Goal: Information Seeking & Learning: Learn about a topic

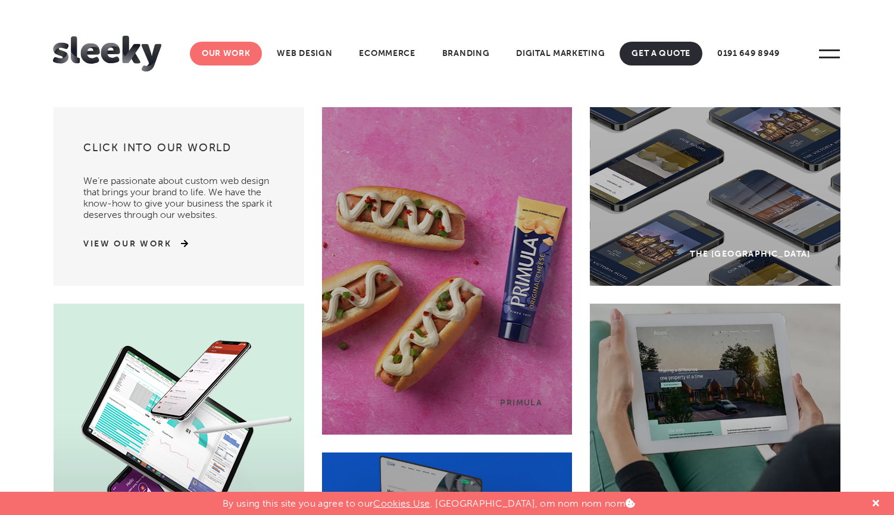
click at [239, 54] on link "Our Work" at bounding box center [226, 54] width 73 height 24
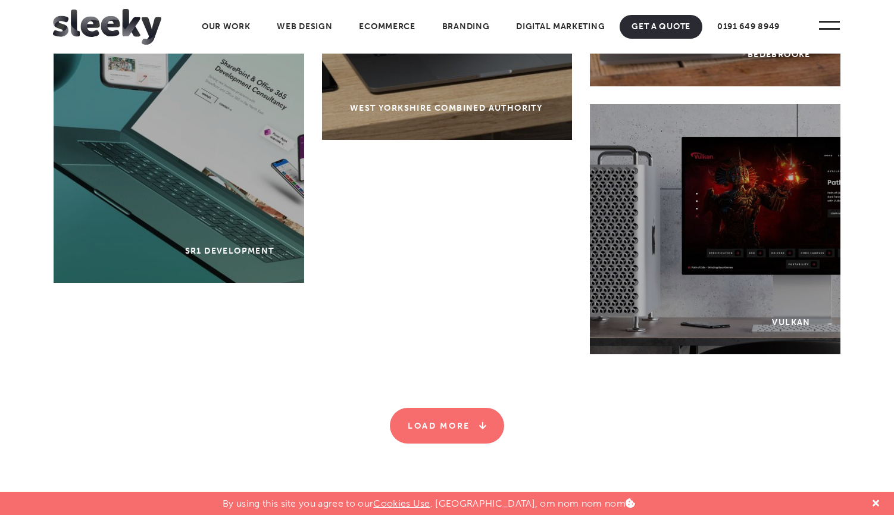
scroll to position [3674, 0]
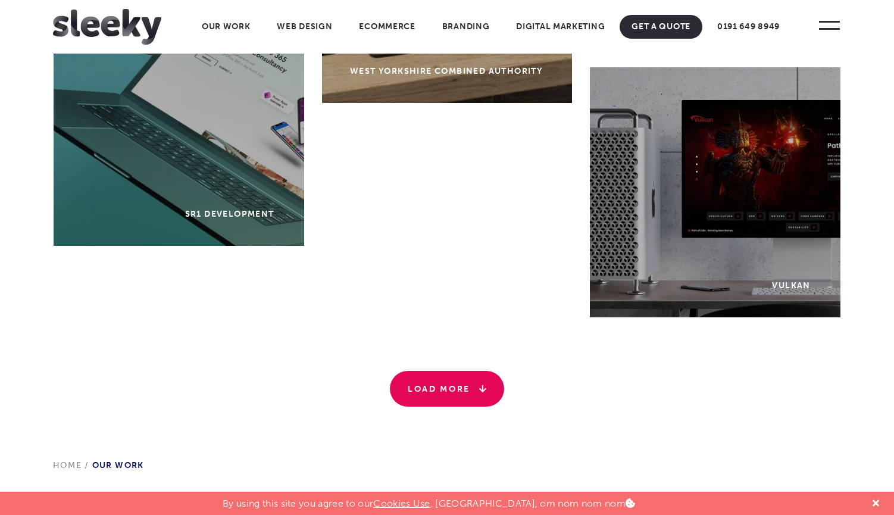
click at [430, 391] on link "Load More" at bounding box center [447, 389] width 114 height 36
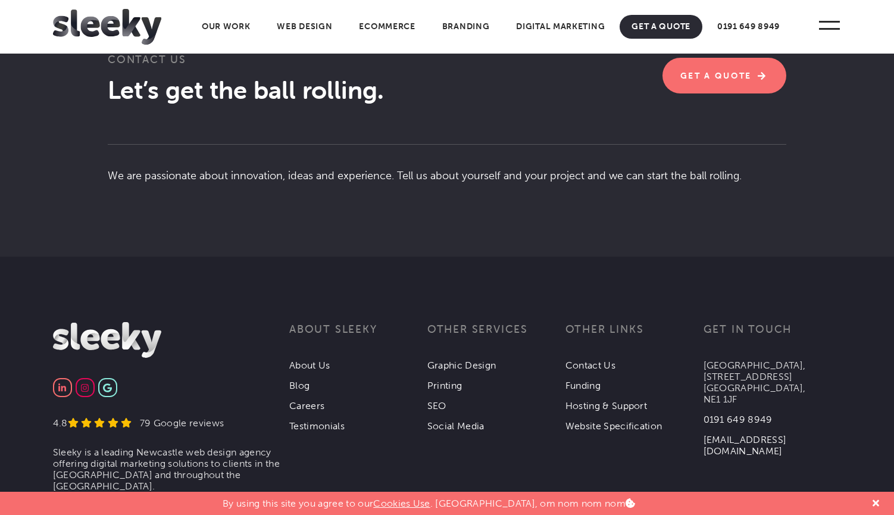
scroll to position [6527, 0]
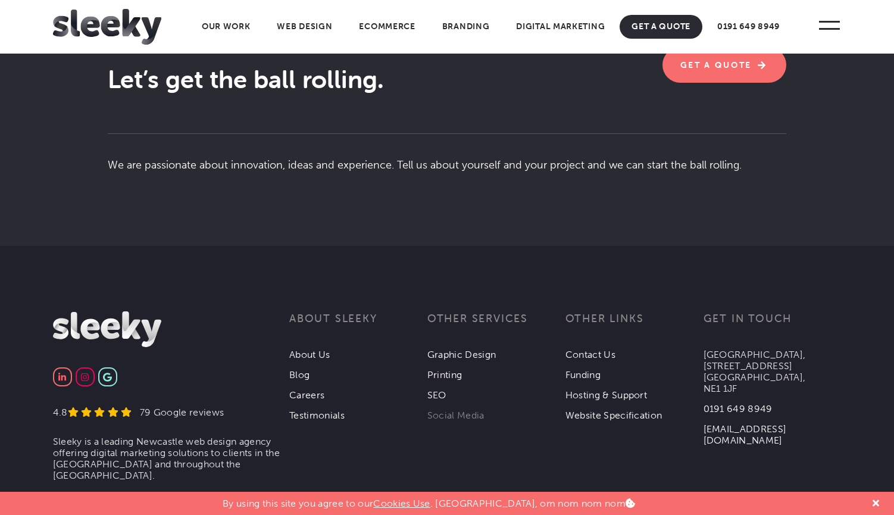
click at [463, 411] on link "Social Media" at bounding box center [455, 415] width 57 height 11
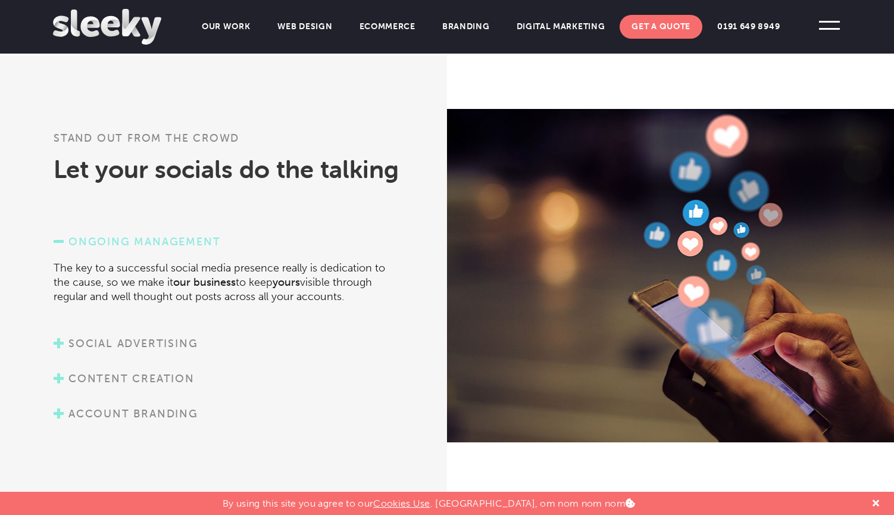
scroll to position [630, 0]
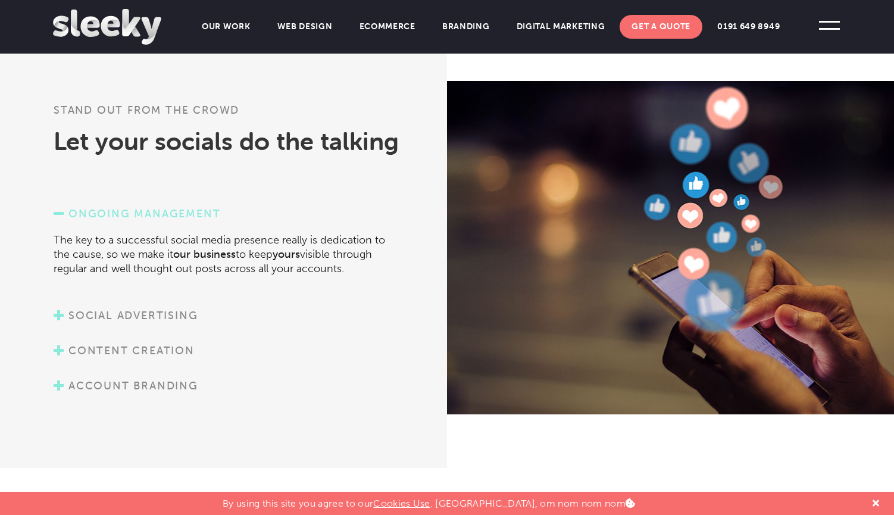
click at [179, 316] on link "Social advertising" at bounding box center [126, 315] width 144 height 13
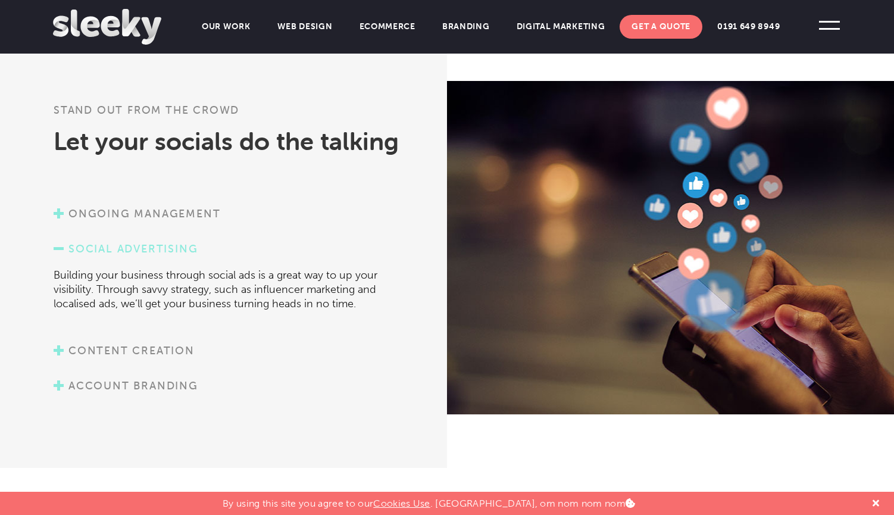
click at [167, 347] on link "Content creation" at bounding box center [124, 350] width 141 height 13
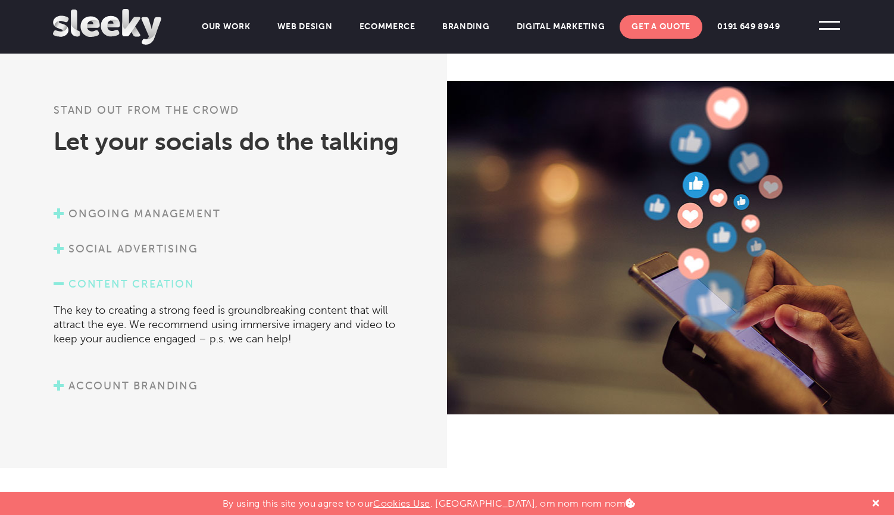
click at [165, 388] on link "Account branding" at bounding box center [126, 385] width 145 height 13
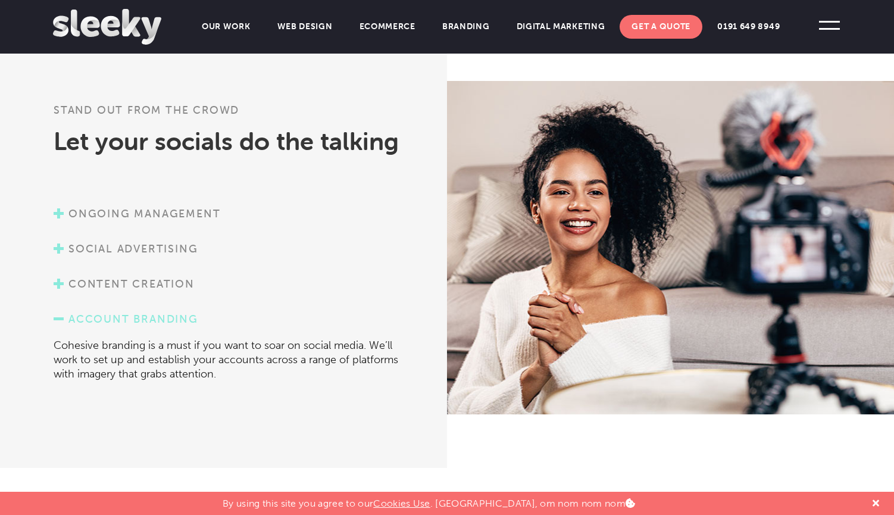
click at [182, 317] on link "Account branding" at bounding box center [126, 319] width 145 height 13
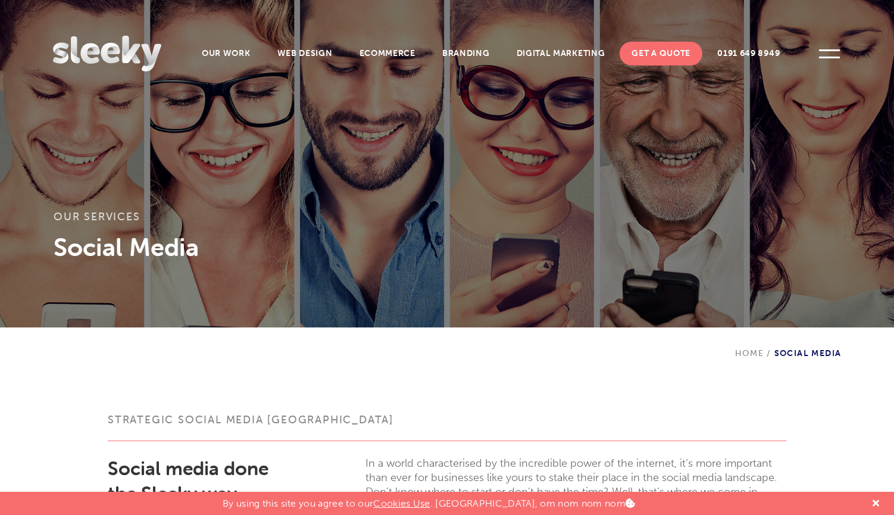
scroll to position [0, 0]
click at [572, 49] on link "Digital Marketing" at bounding box center [561, 54] width 113 height 24
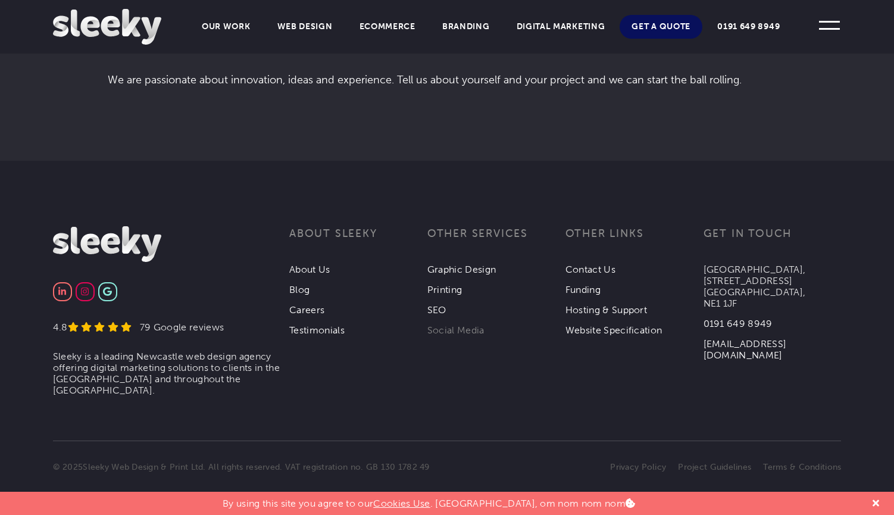
scroll to position [2553, 0]
click at [442, 327] on link "Social Media" at bounding box center [455, 330] width 57 height 11
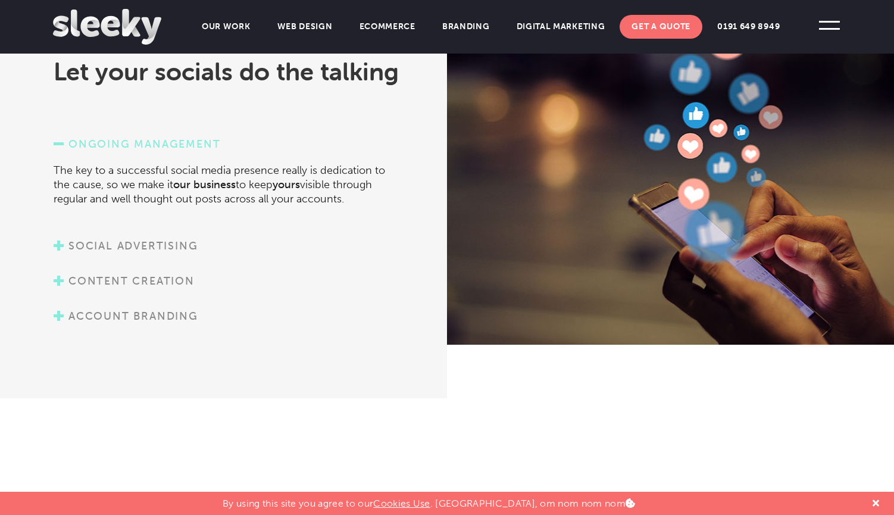
scroll to position [699, 0]
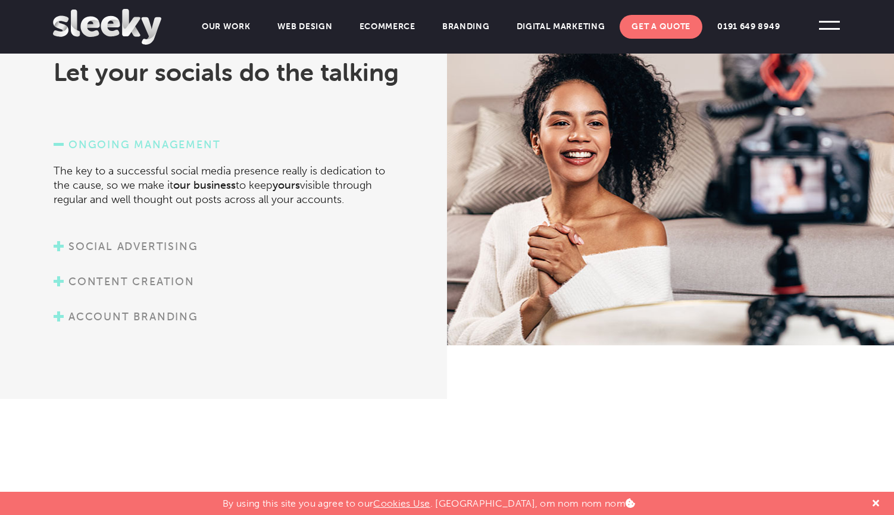
click at [183, 248] on link "Social advertising" at bounding box center [126, 246] width 144 height 13
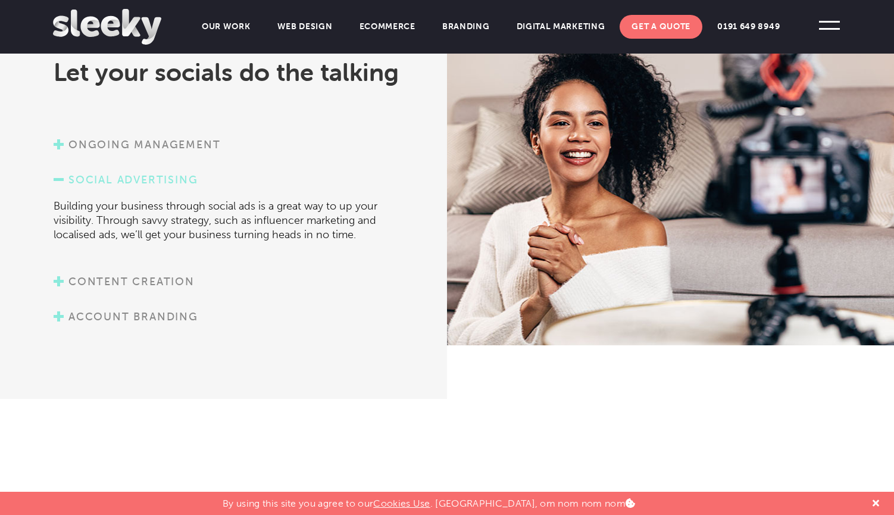
click at [163, 146] on link "Ongoing management" at bounding box center [137, 144] width 167 height 13
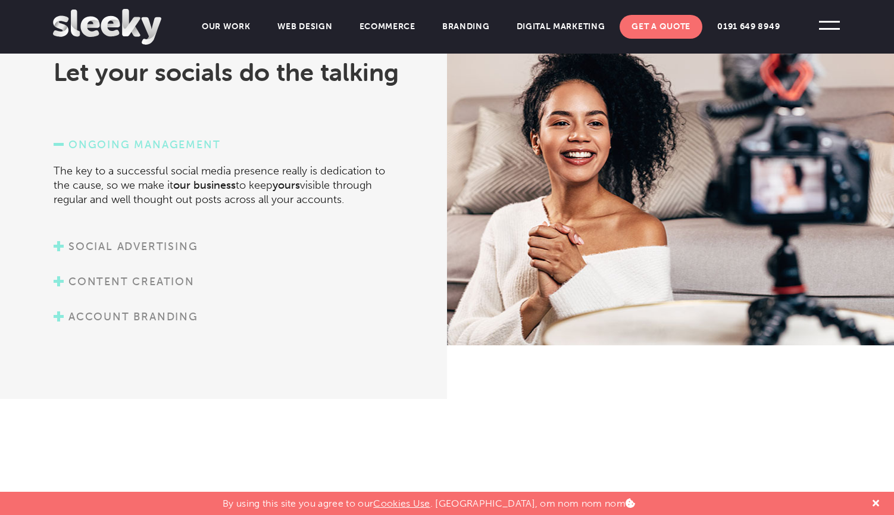
click at [163, 146] on link "Ongoing management" at bounding box center [137, 144] width 167 height 13
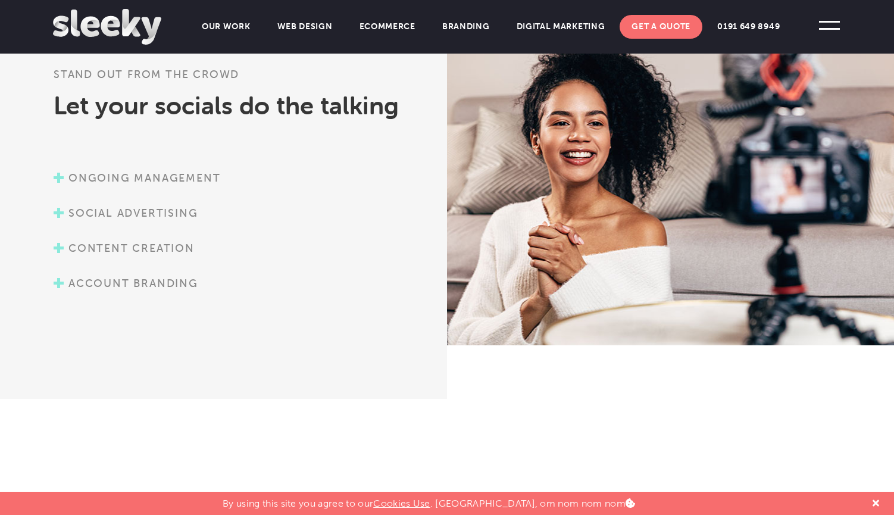
click at [164, 248] on link "Content creation" at bounding box center [124, 248] width 141 height 13
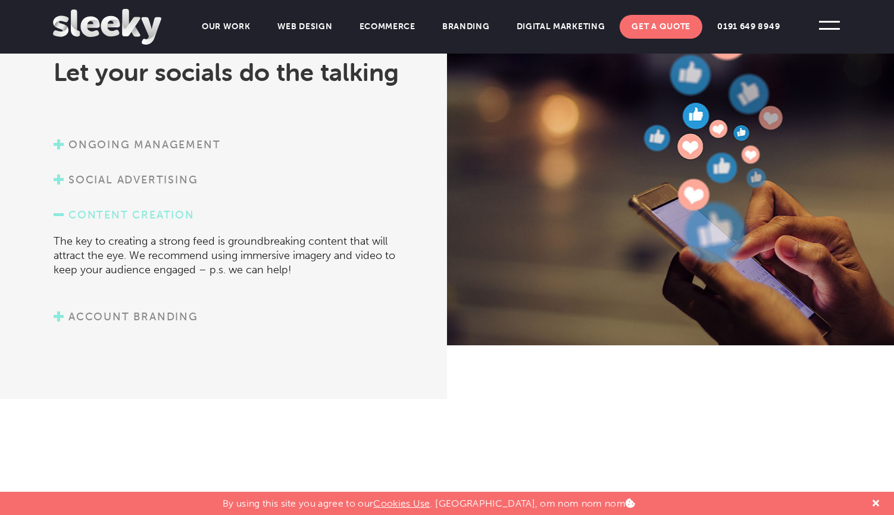
click at [157, 212] on link "Content creation" at bounding box center [124, 214] width 141 height 13
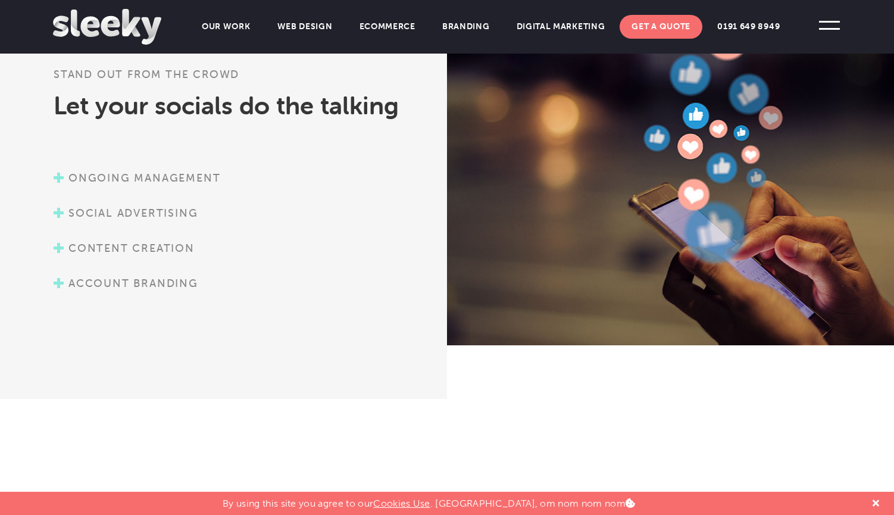
click at [164, 282] on link "Account branding" at bounding box center [126, 283] width 145 height 13
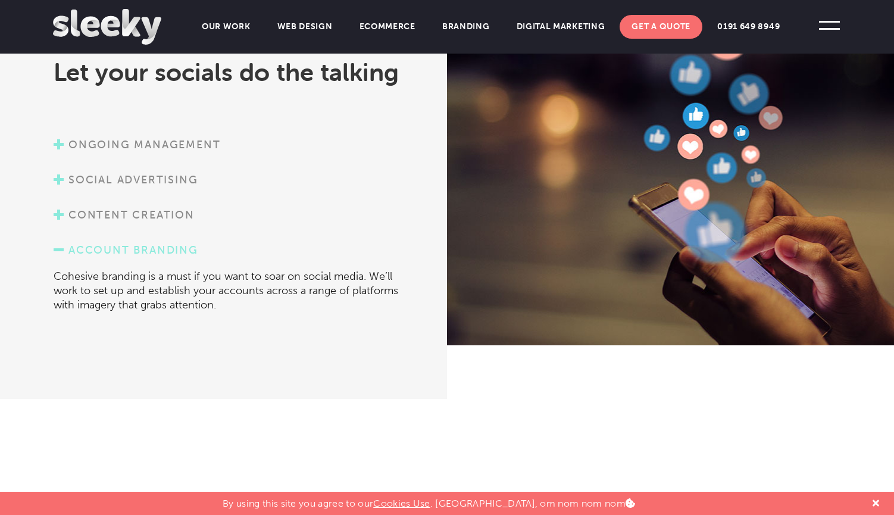
click at [161, 247] on link "Account branding" at bounding box center [126, 249] width 145 height 13
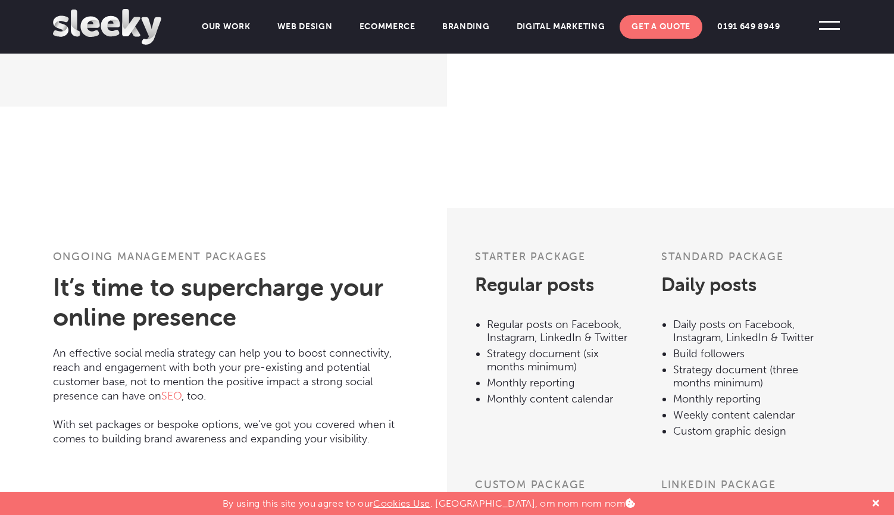
scroll to position [992, 0]
